Goal: Navigation & Orientation: Understand site structure

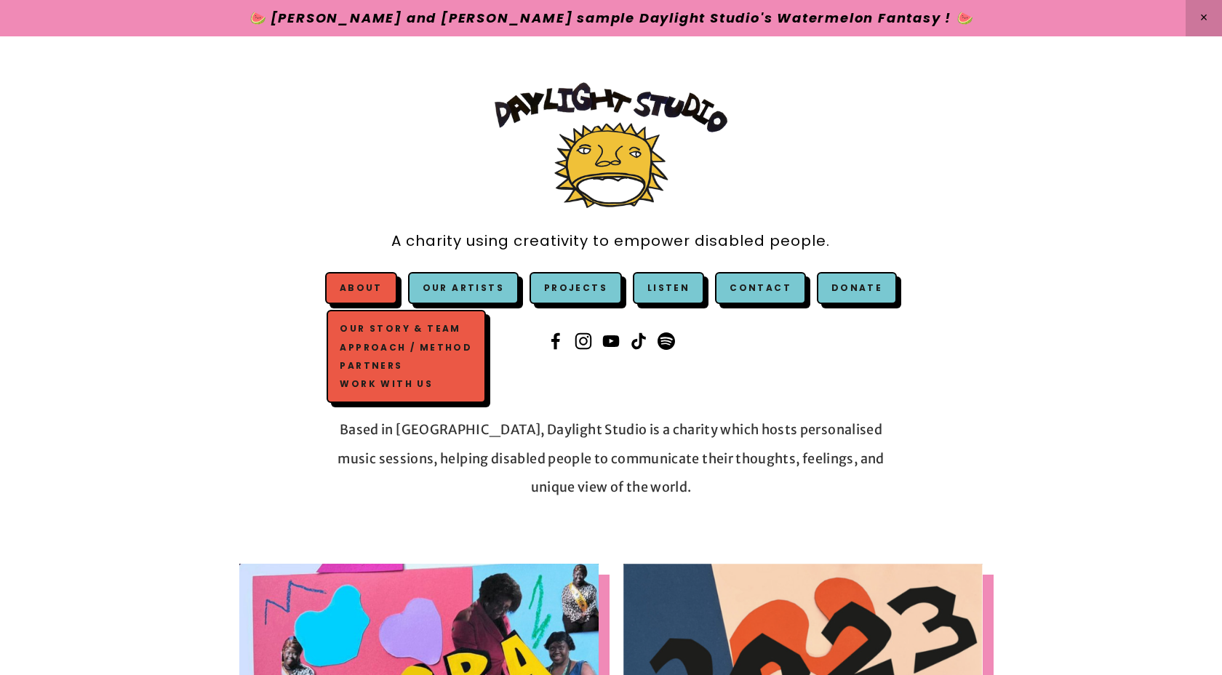
click at [375, 286] on link "About" at bounding box center [361, 288] width 43 height 12
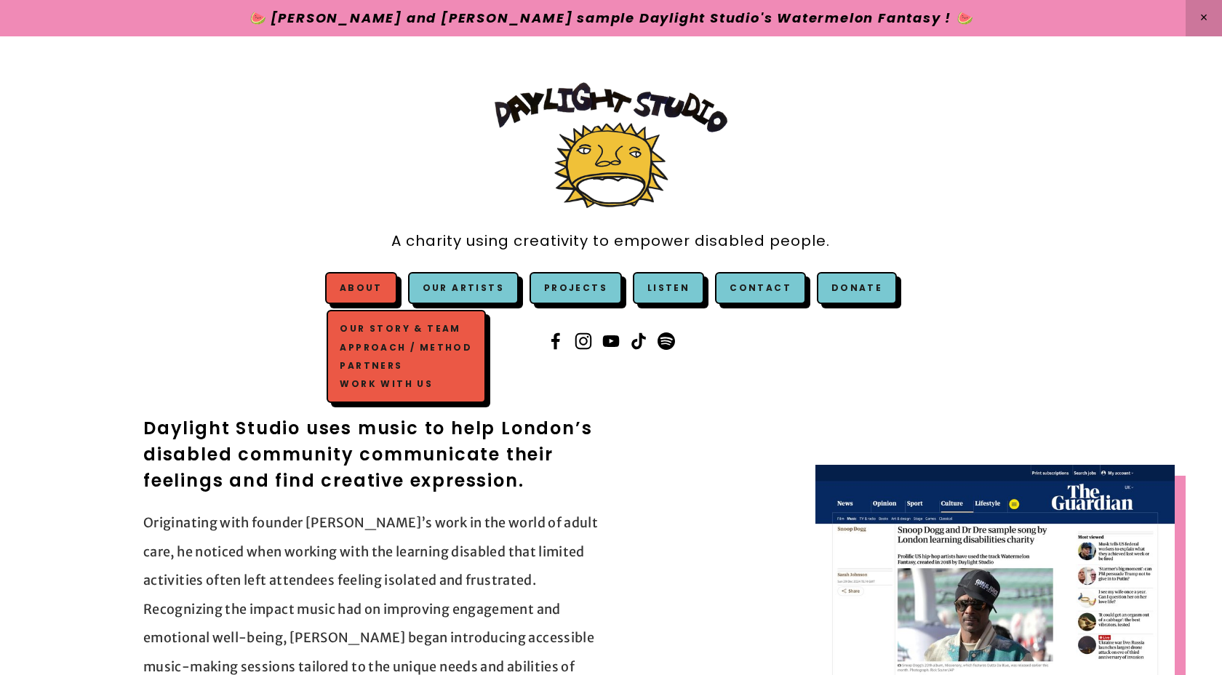
click at [391, 327] on link "Our Story & Team" at bounding box center [406, 329] width 139 height 18
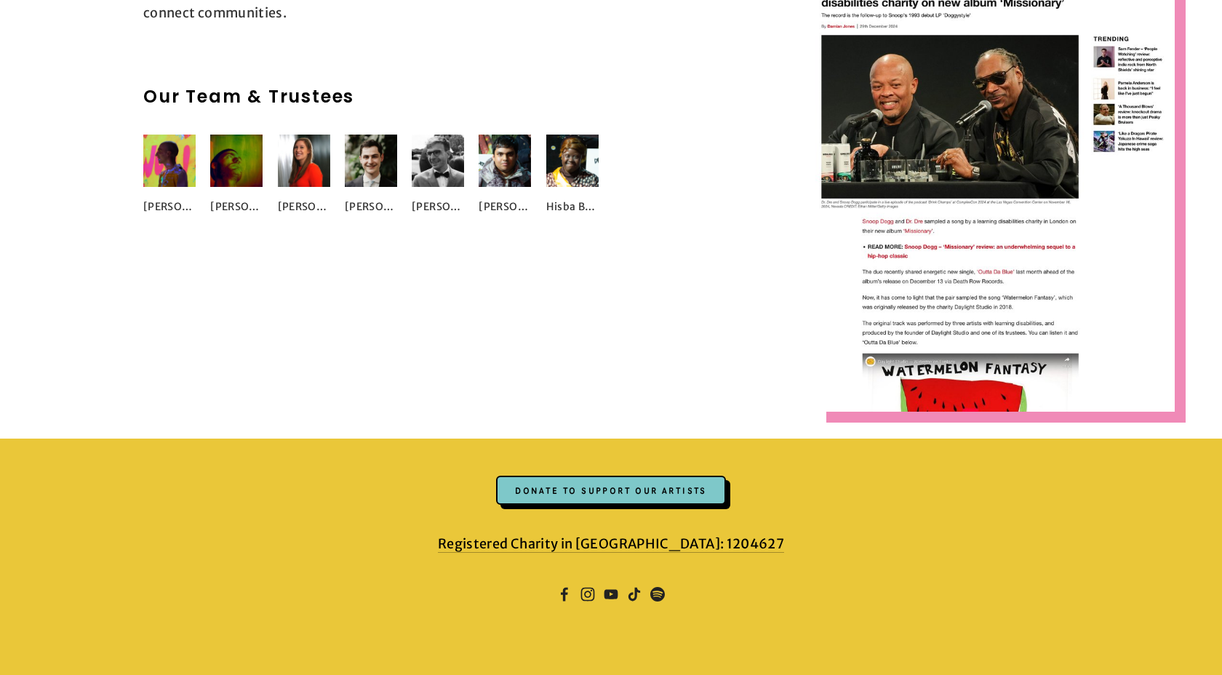
scroll to position [1809, 0]
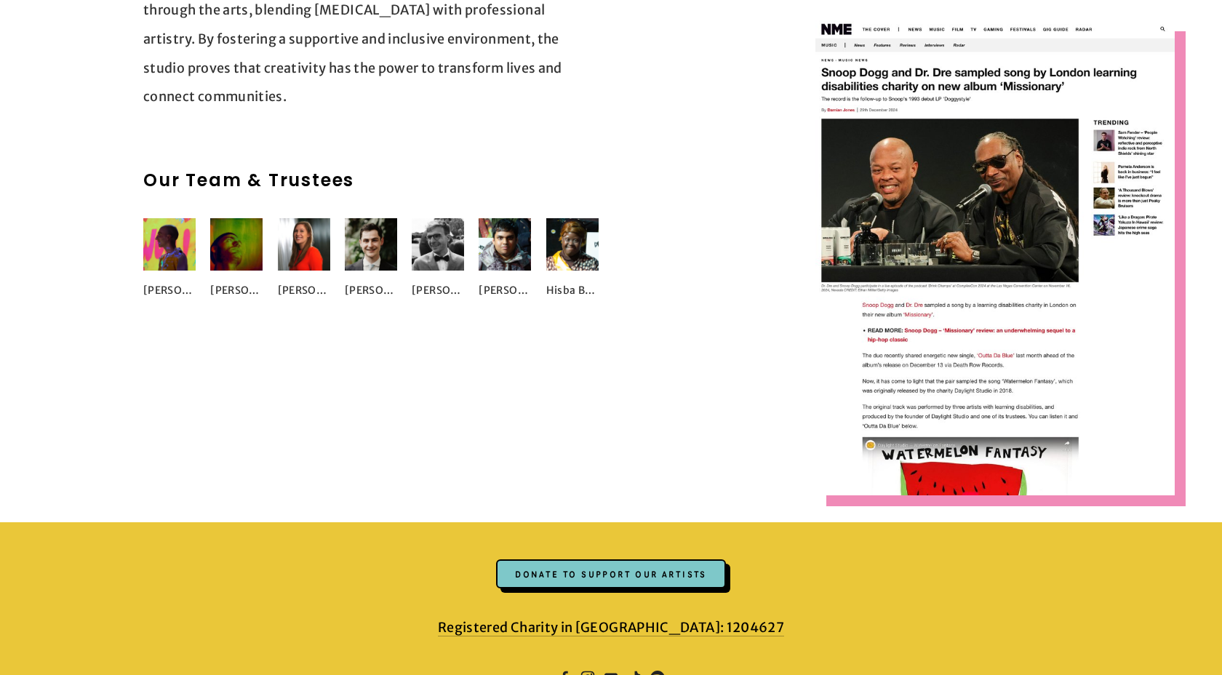
click at [247, 271] on img at bounding box center [236, 244] width 52 height 52
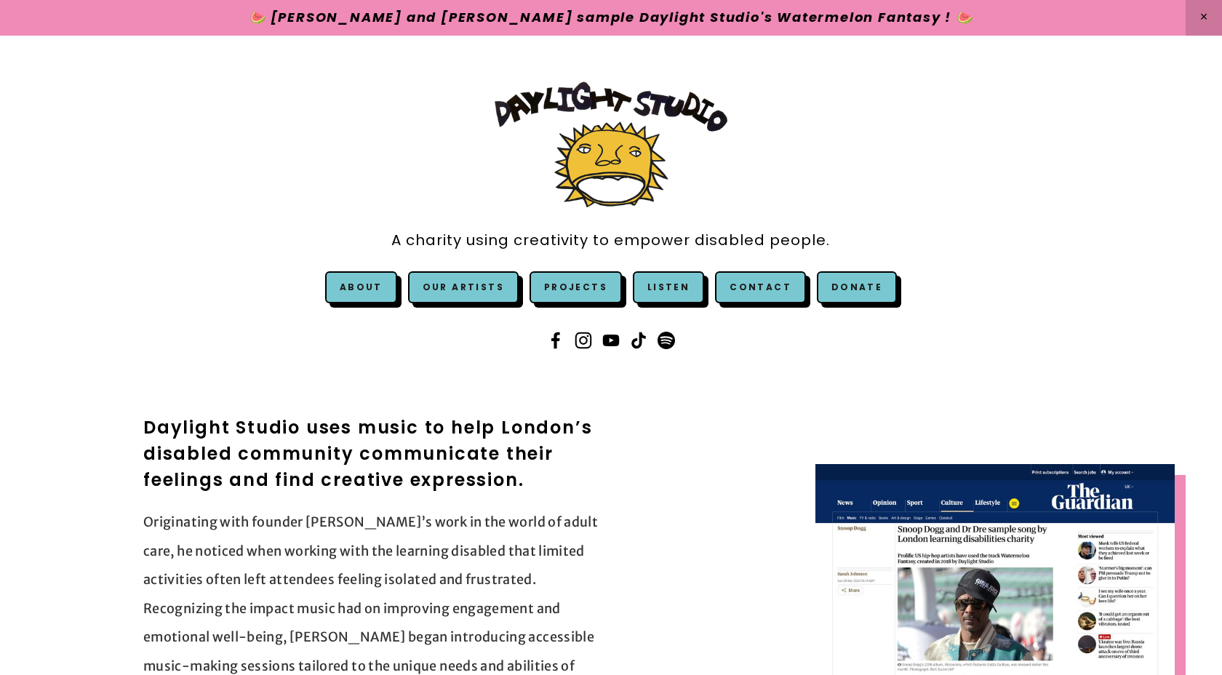
scroll to position [0, 0]
click at [458, 290] on link "Our Artists" at bounding box center [463, 288] width 111 height 32
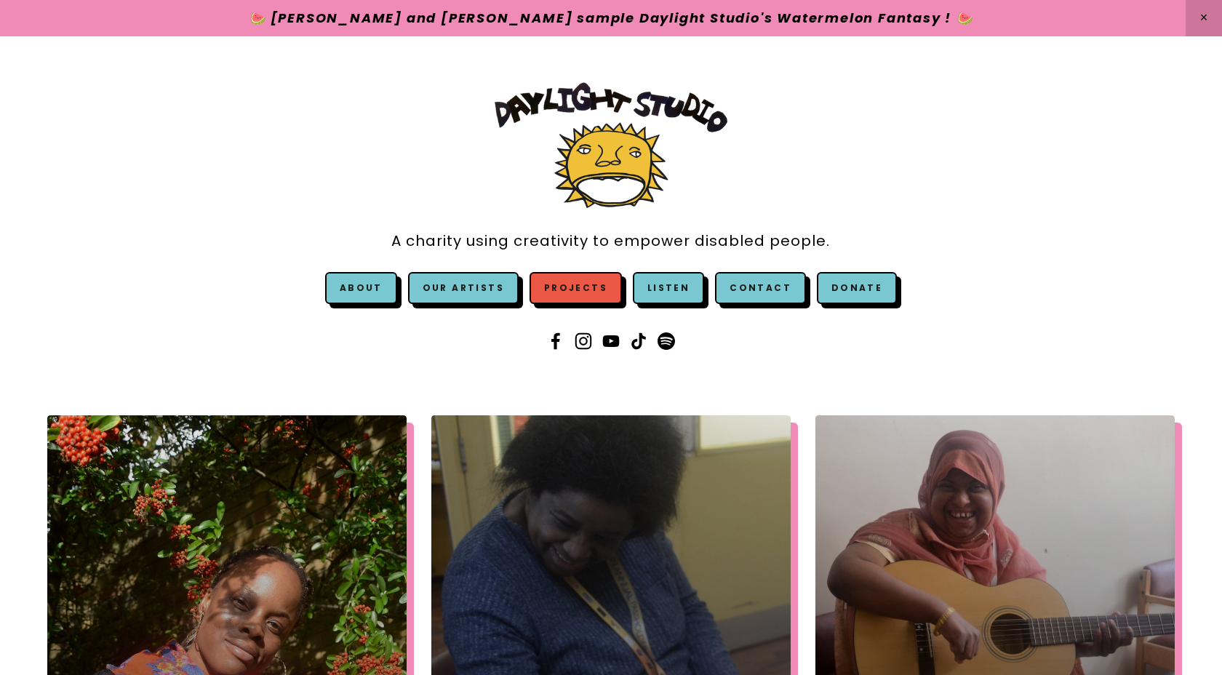
click at [579, 297] on link "Projects" at bounding box center [576, 288] width 92 height 32
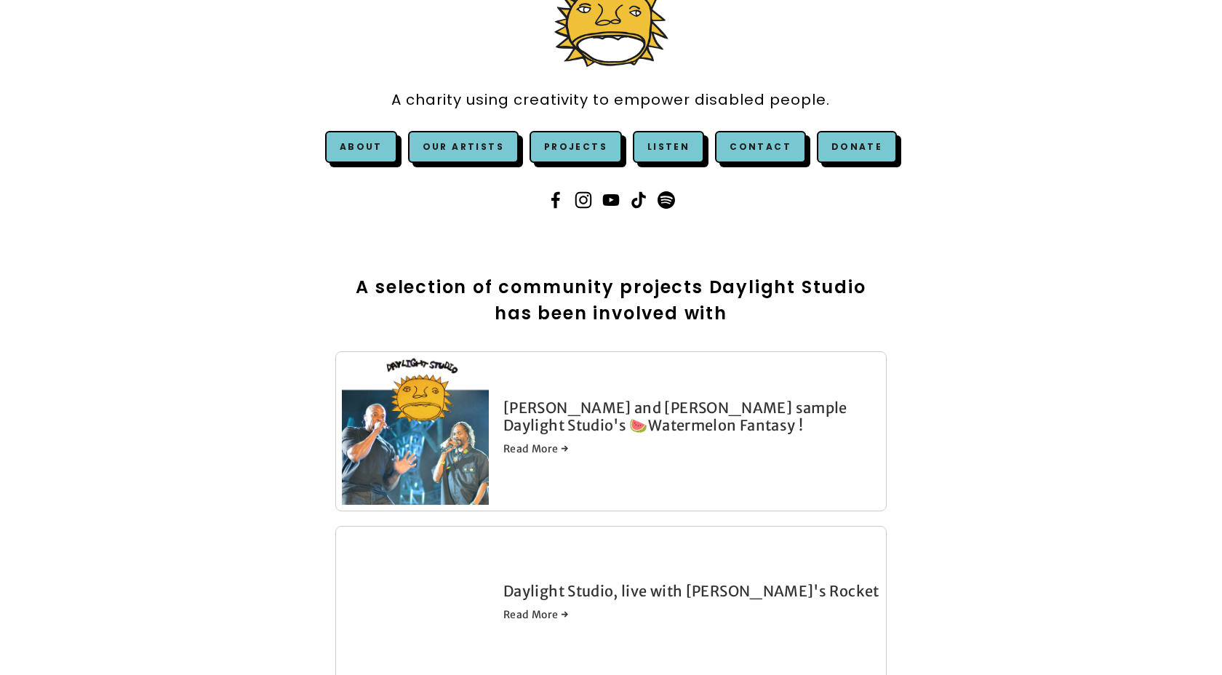
scroll to position [20, 0]
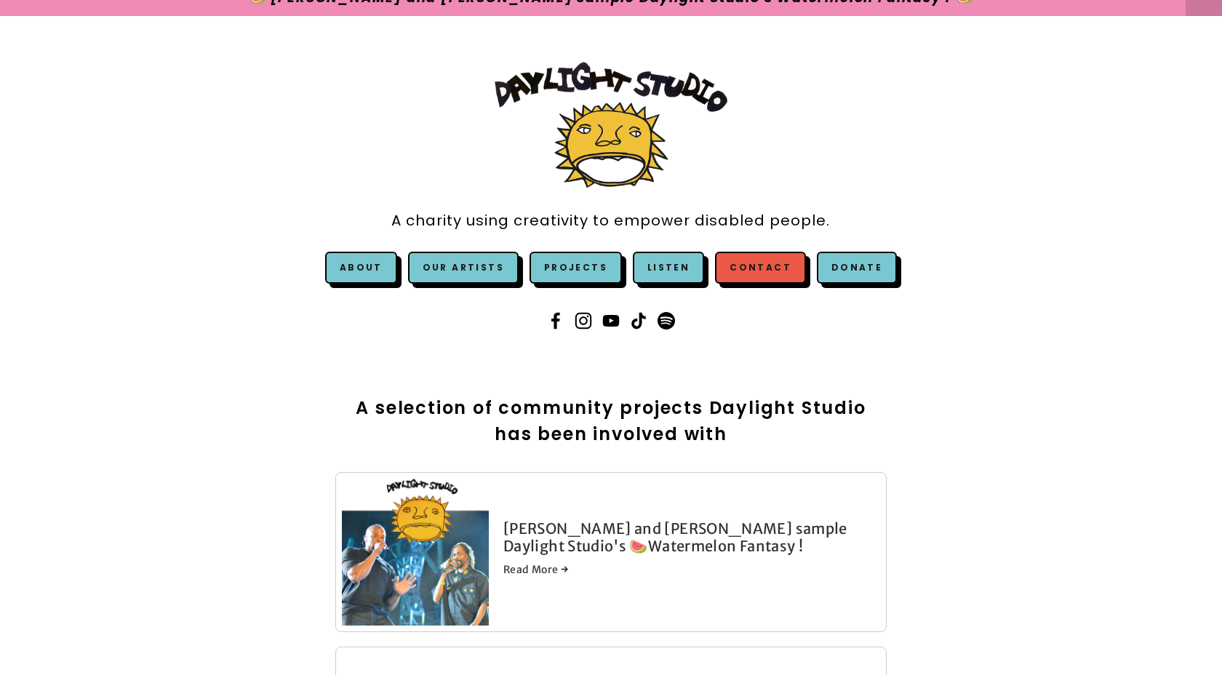
click at [761, 265] on link "Contact" at bounding box center [760, 268] width 91 height 32
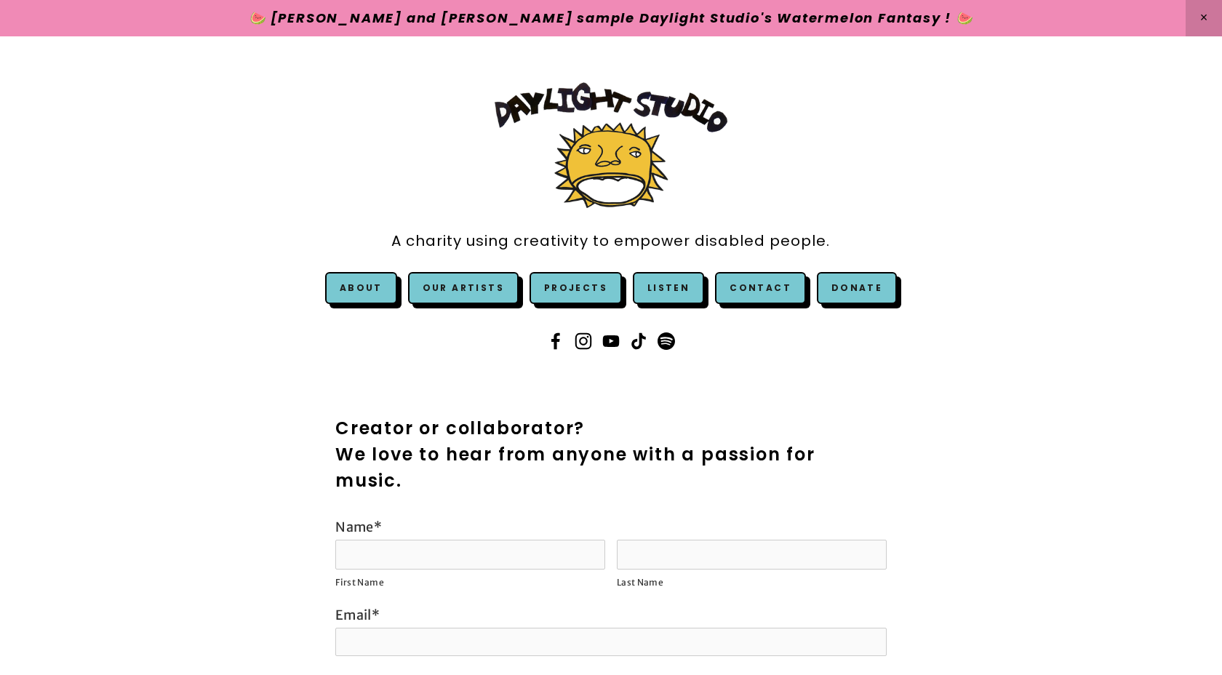
click at [621, 140] on img at bounding box center [611, 145] width 233 height 126
